Goal: Book appointment/travel/reservation

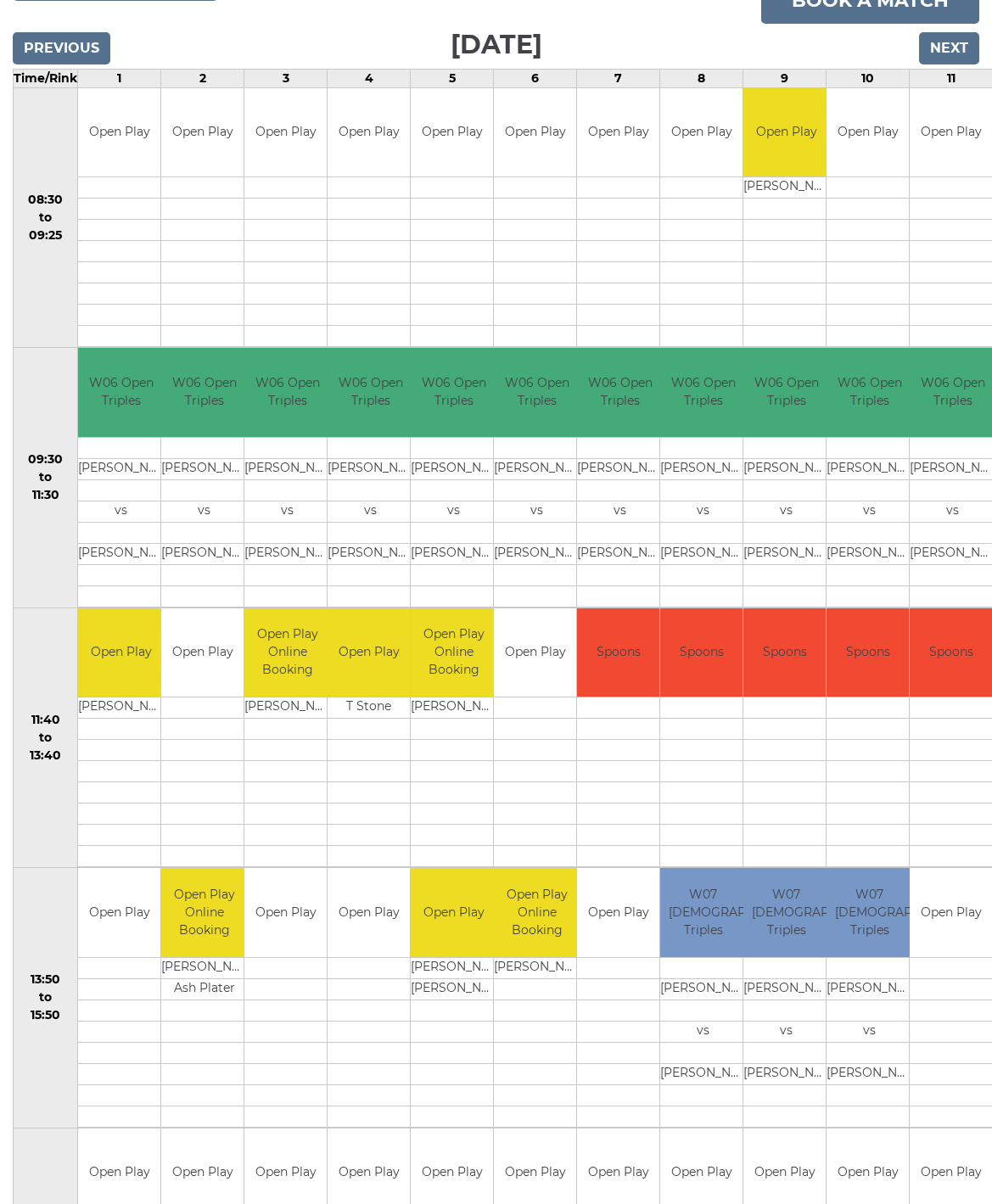
scroll to position [260, 0]
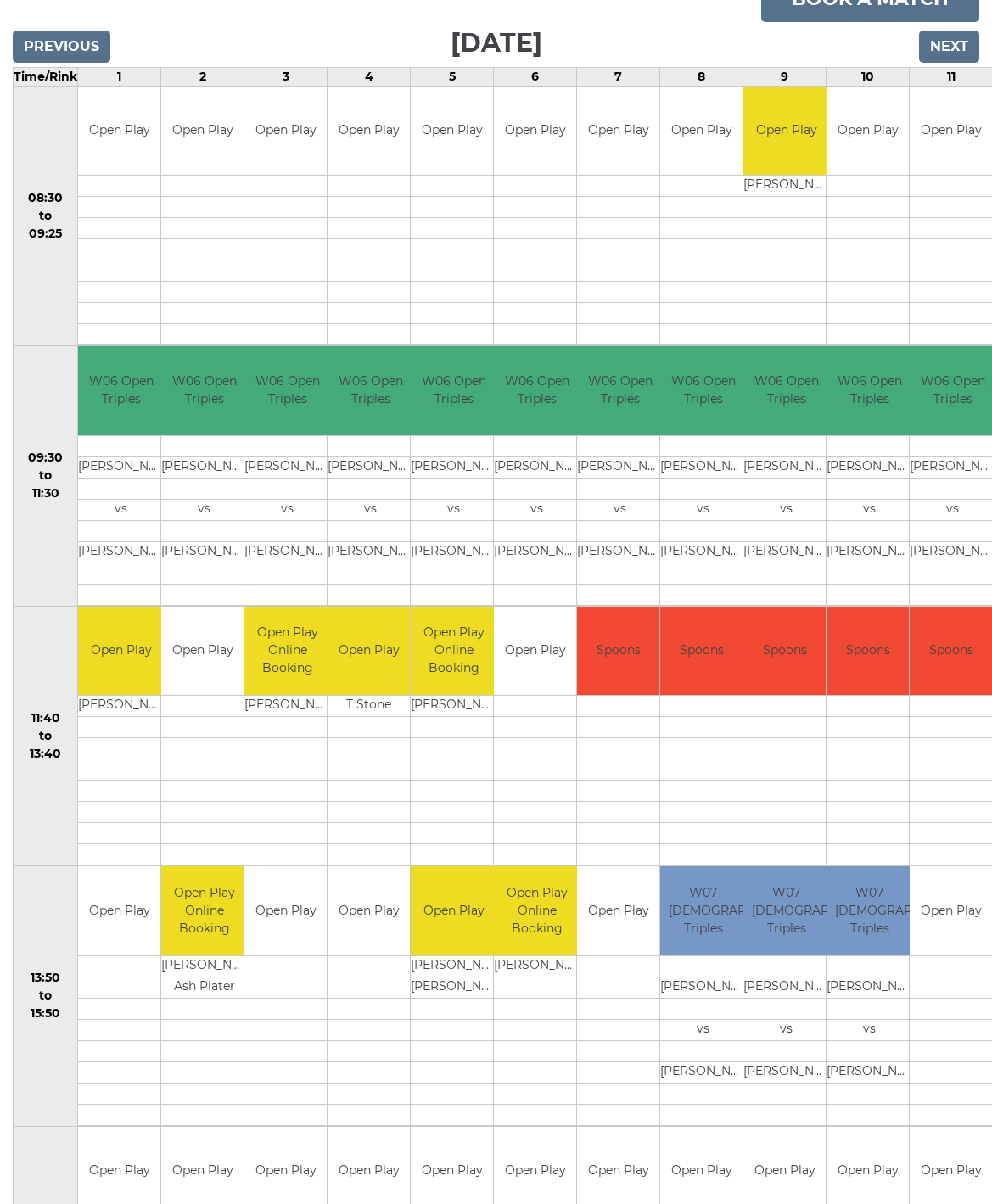
click at [975, 30] on input "Next" at bounding box center [949, 46] width 61 height 32
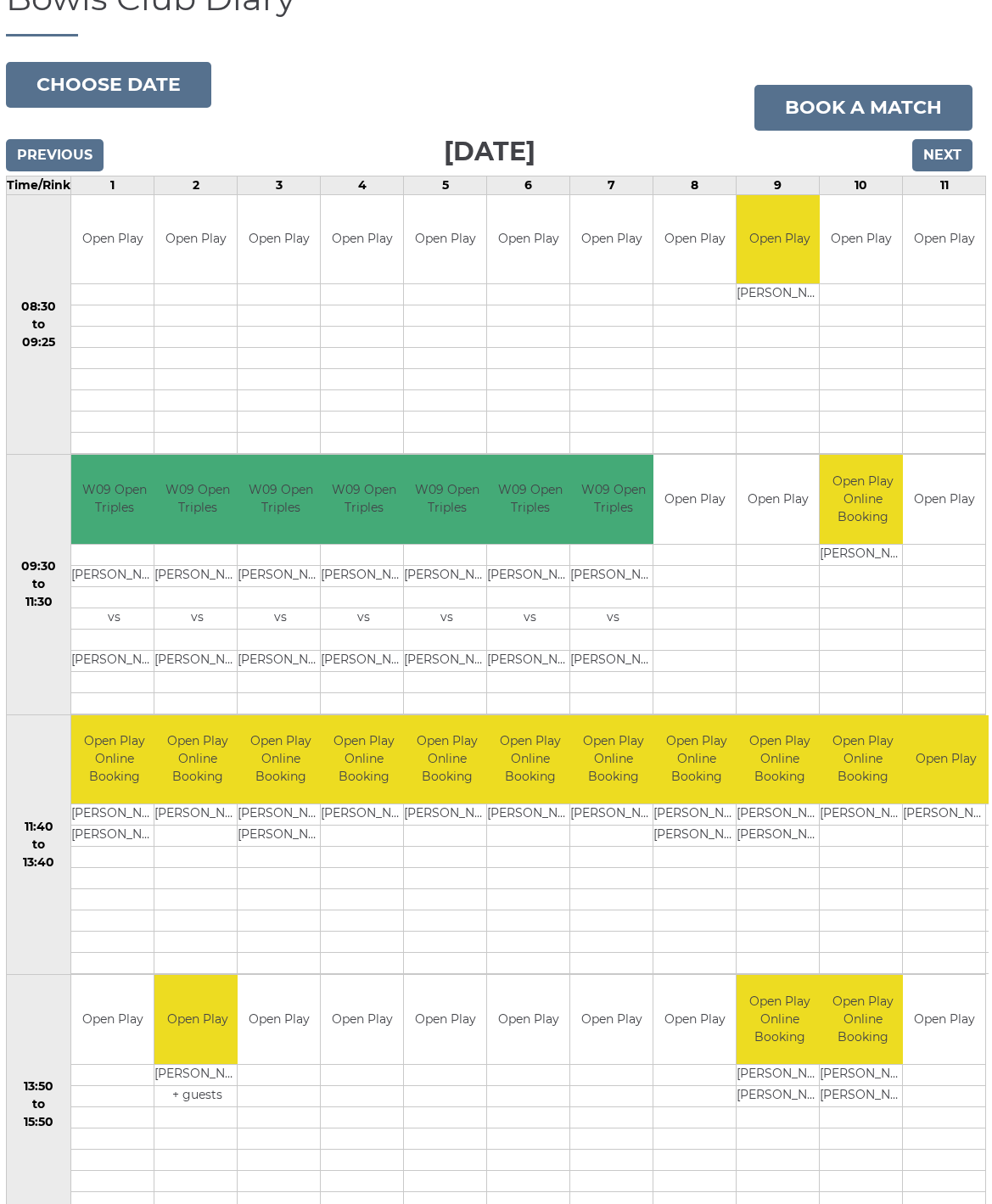
scroll to position [151, 6]
click at [961, 155] on input "Next" at bounding box center [943, 155] width 61 height 32
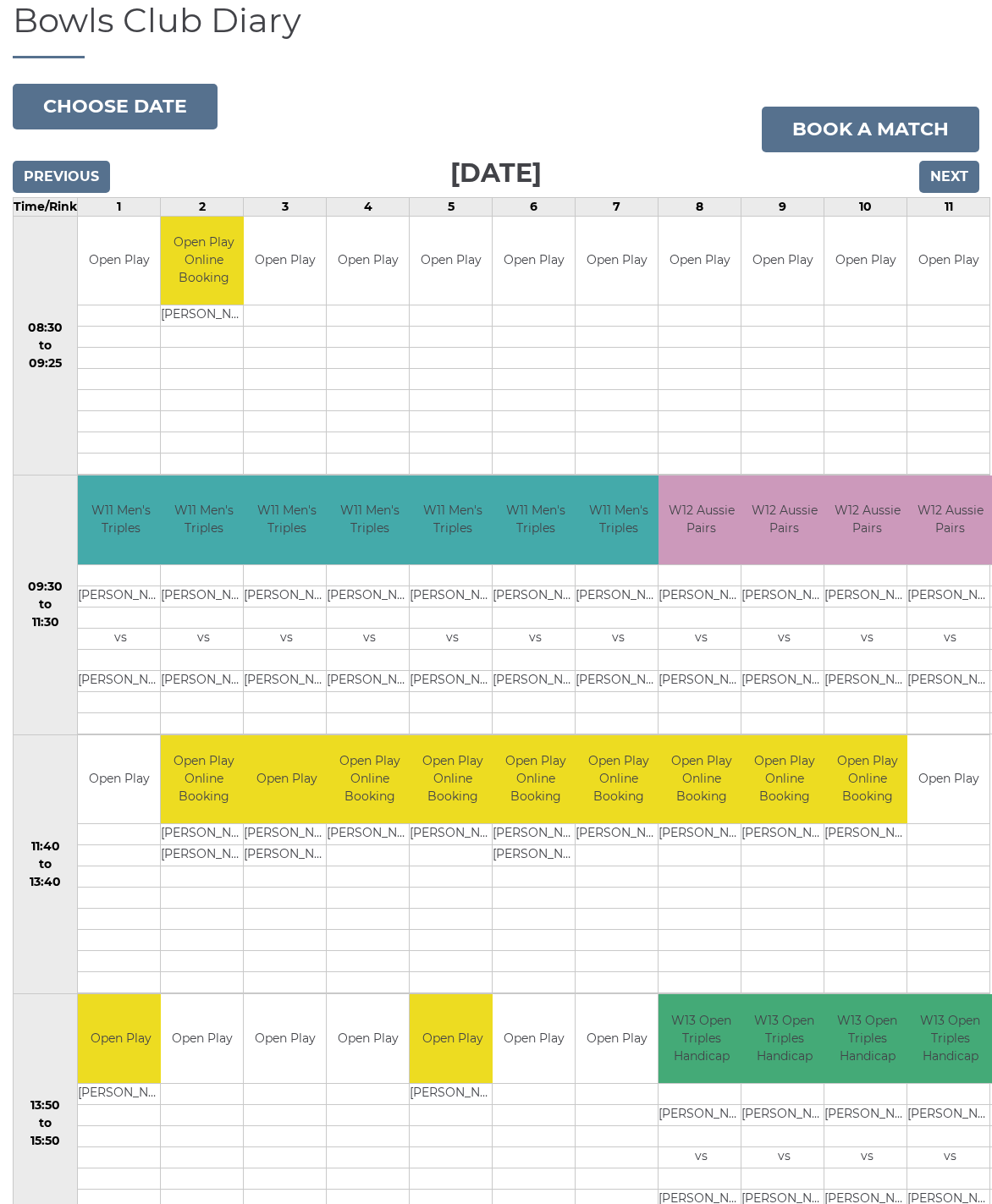
scroll to position [117, 0]
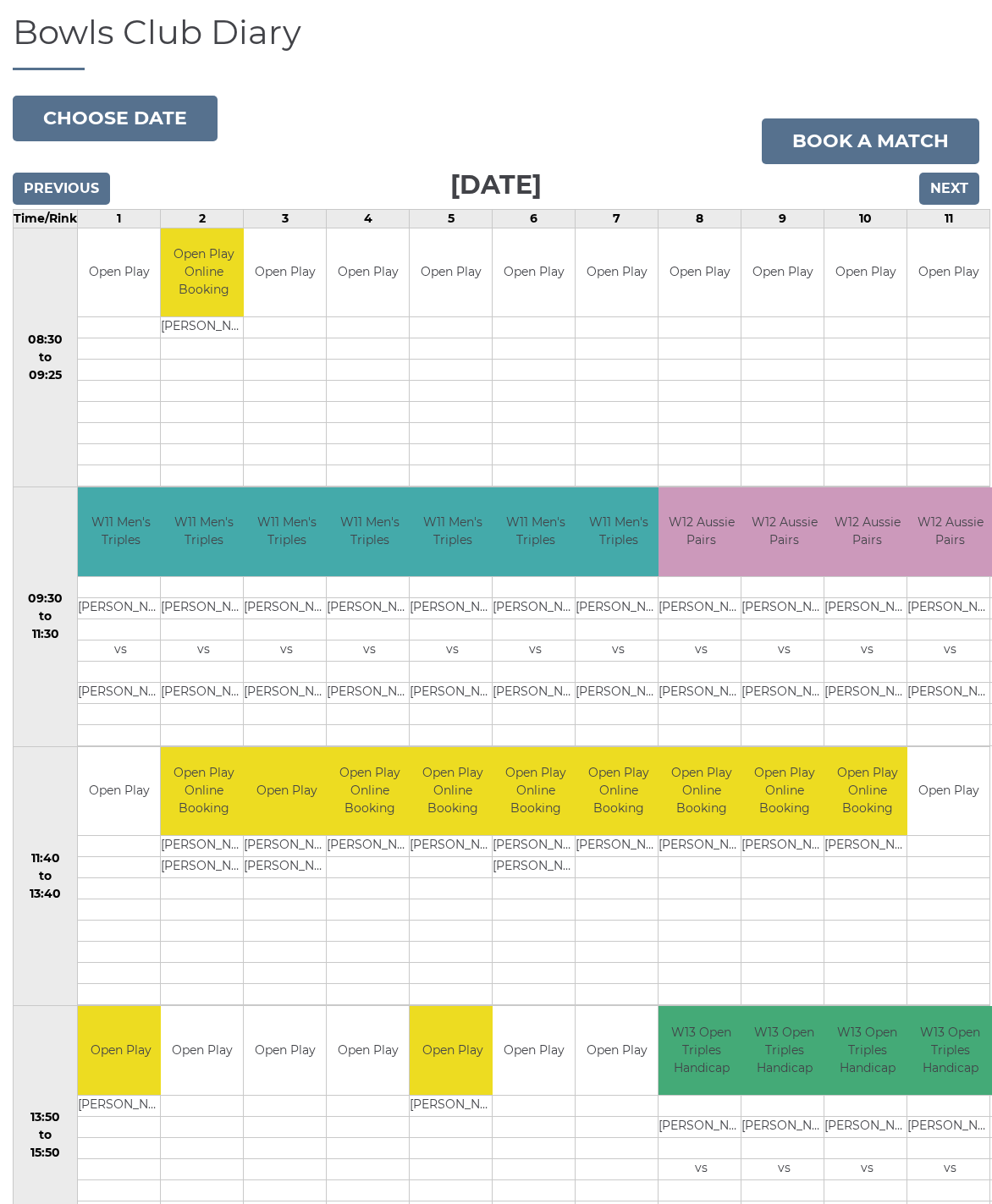
click at [962, 198] on input "Next" at bounding box center [949, 188] width 60 height 32
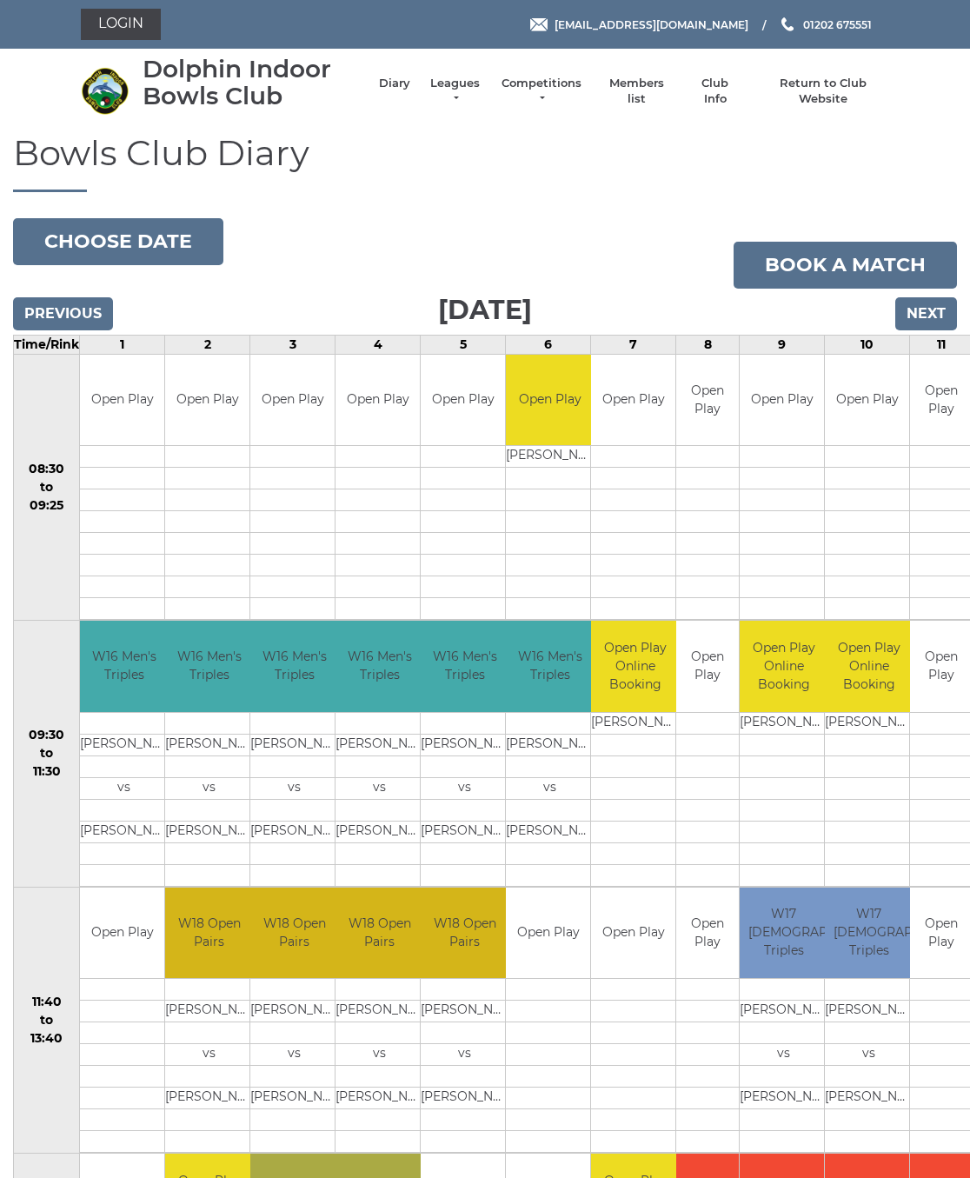
click at [517, 1161] on td "Open Play" at bounding box center [548, 1198] width 84 height 91
